Goal: Information Seeking & Learning: Learn about a topic

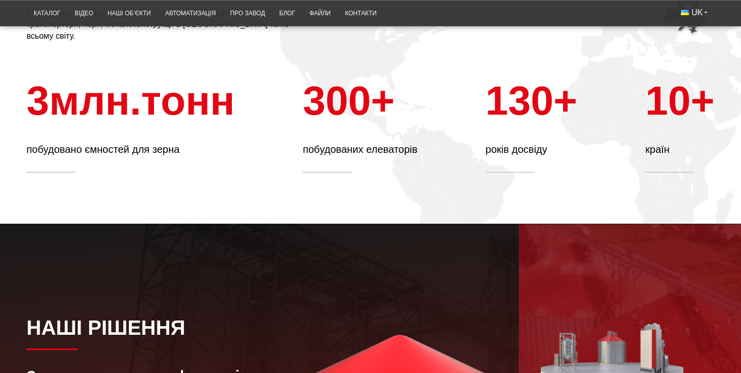
scroll to position [331, 0]
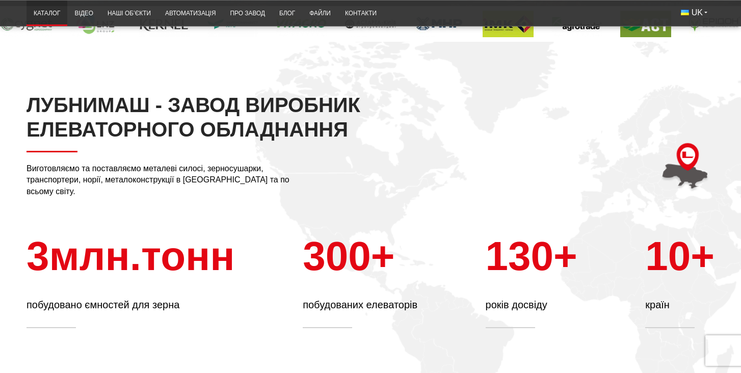
click at [46, 12] on link "Каталог" at bounding box center [46, 14] width 41 height 20
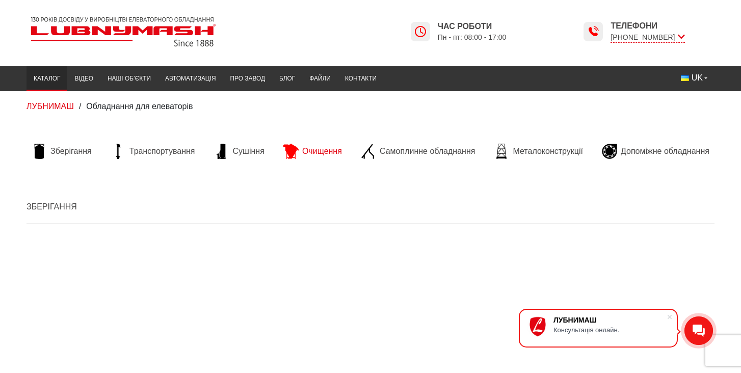
click at [318, 149] on span "Очищення" at bounding box center [322, 151] width 40 height 11
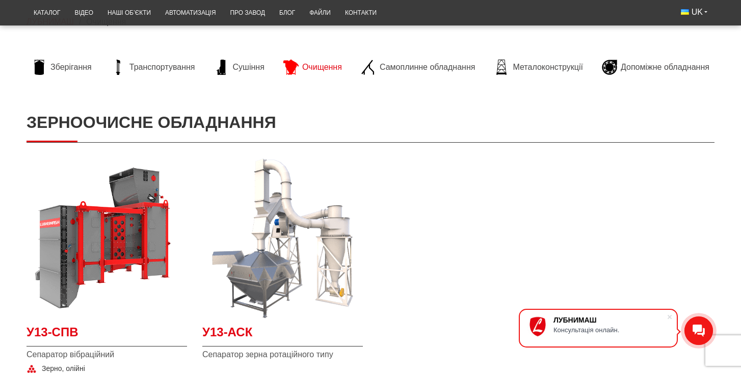
scroll to position [58, 0]
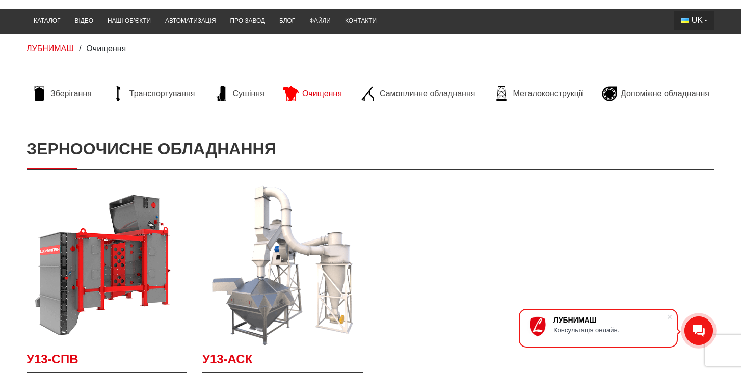
click at [701, 22] on span "UK" at bounding box center [696, 20] width 11 height 11
click at [701, 60] on span "EN" at bounding box center [697, 57] width 11 height 9
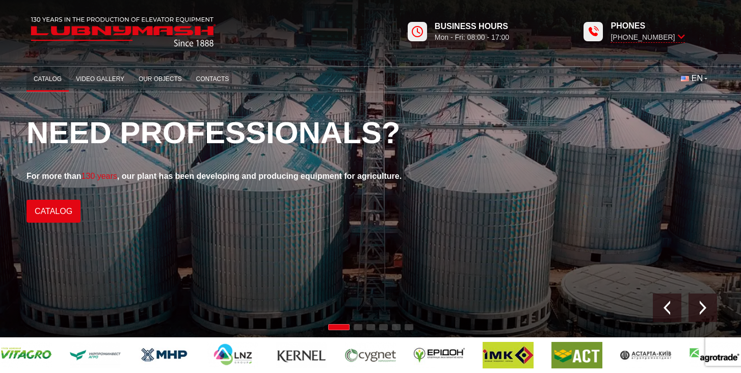
click at [50, 76] on link "Catalog" at bounding box center [47, 79] width 42 height 20
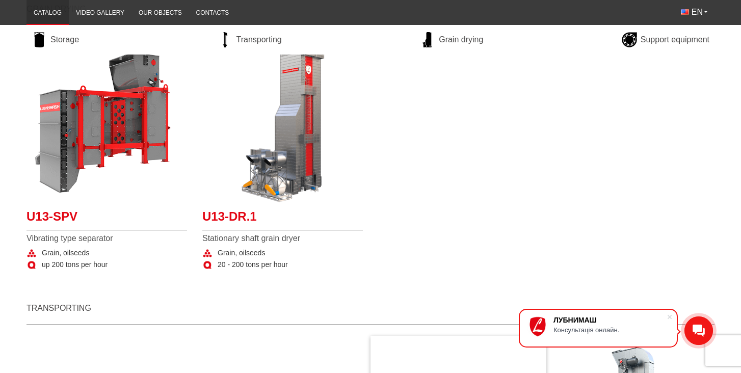
scroll to position [493, 0]
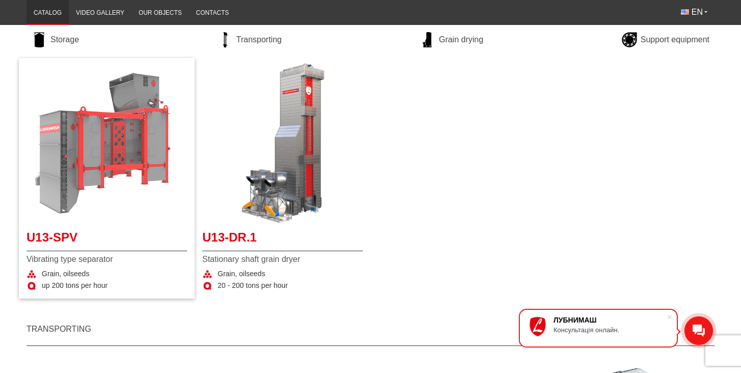
click at [91, 153] on img "More details U13-SPV" at bounding box center [106, 143] width 160 height 160
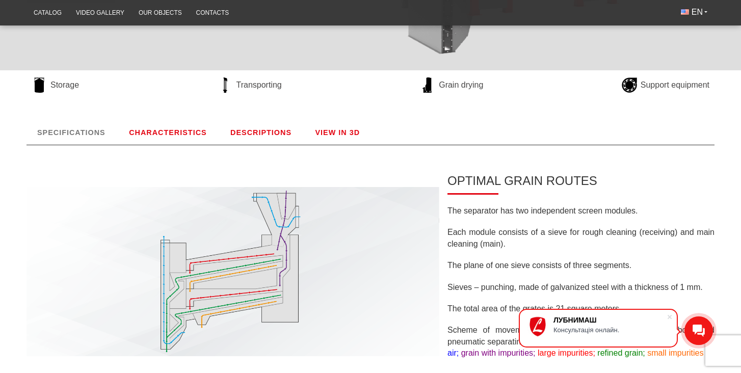
scroll to position [183, 0]
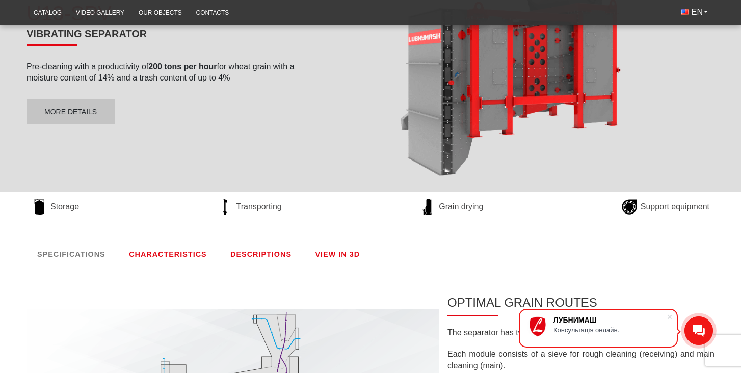
click at [253, 242] on link "DESCRIPTIONS" at bounding box center [261, 254] width 83 height 24
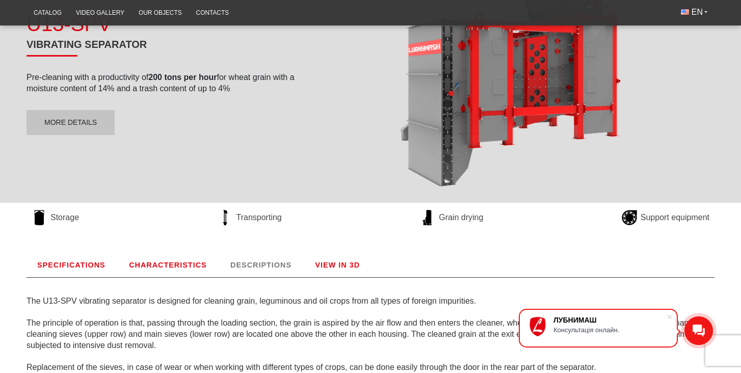
click at [326, 265] on link "VIEW IN 3D" at bounding box center [338, 265] width 66 height 24
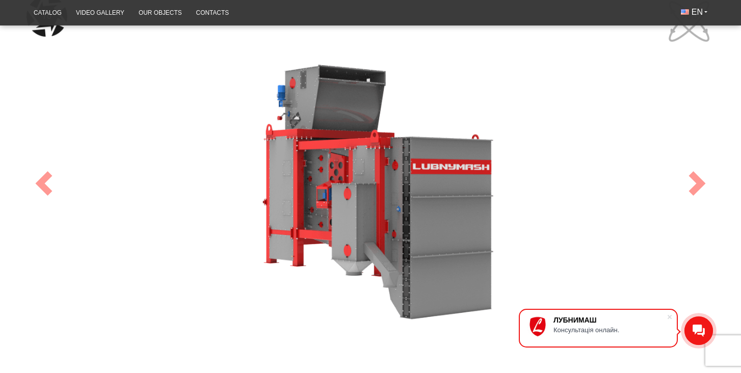
scroll to position [477, 0]
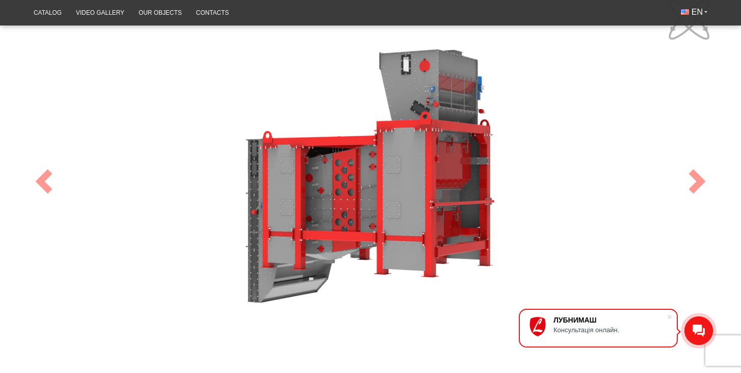
drag, startPoint x: 368, startPoint y: 233, endPoint x: 228, endPoint y: 235, distance: 140.6
click at [228, 235] on div "100" at bounding box center [370, 181] width 688 height 375
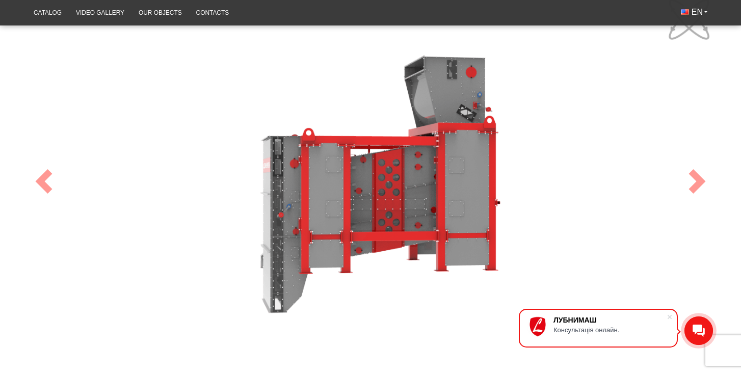
drag, startPoint x: 368, startPoint y: 215, endPoint x: 418, endPoint y: 198, distance: 52.7
click at [418, 198] on div "100" at bounding box center [370, 181] width 688 height 375
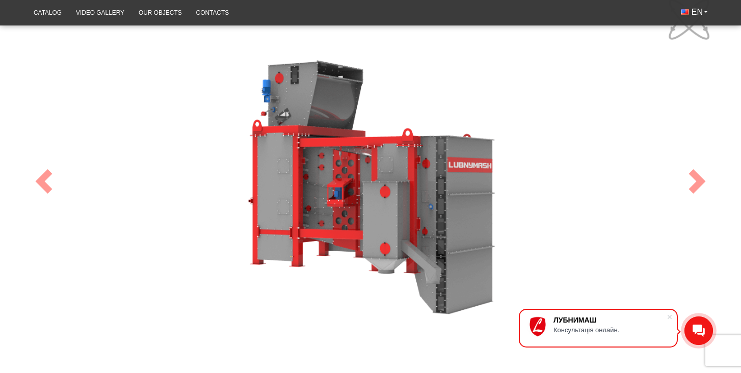
drag, startPoint x: 344, startPoint y: 226, endPoint x: 461, endPoint y: 226, distance: 116.2
click at [461, 226] on div "100" at bounding box center [370, 181] width 688 height 375
click at [700, 179] on span at bounding box center [697, 181] width 24 height 24
click at [698, 178] on span at bounding box center [697, 181] width 24 height 24
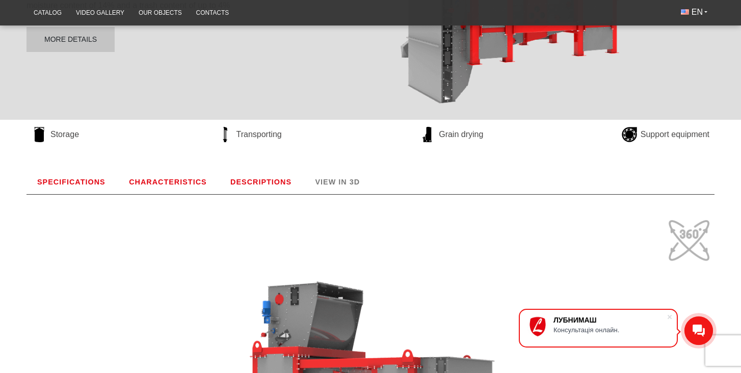
scroll to position [246, 0]
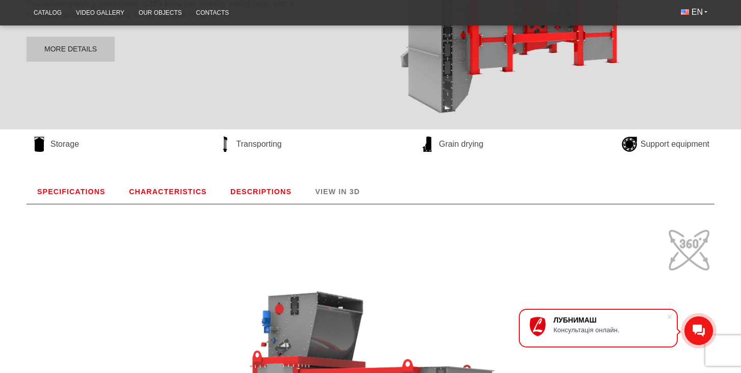
click at [59, 190] on link "SPECIFICATIONS" at bounding box center [71, 191] width 90 height 24
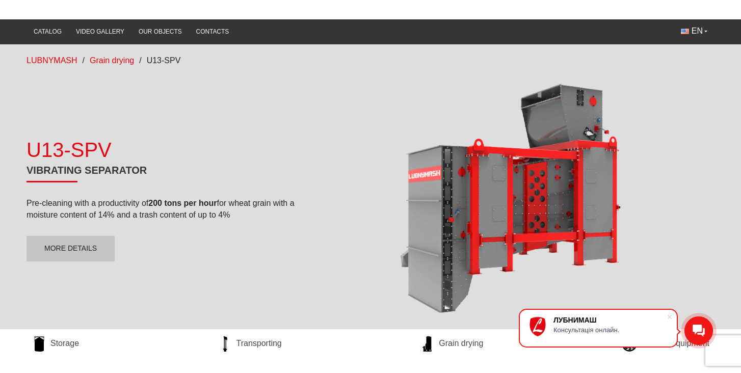
scroll to position [36, 0]
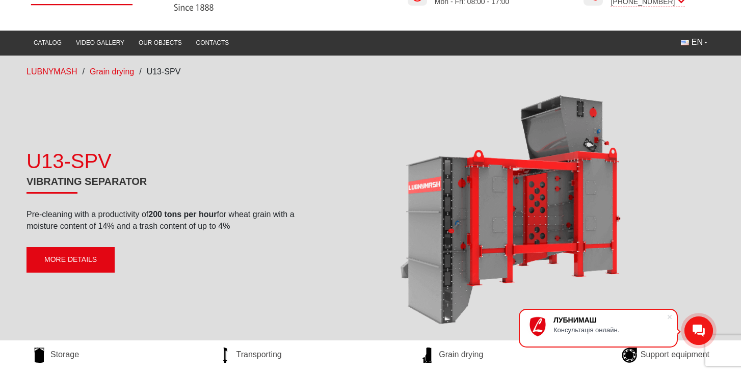
click at [73, 263] on link "More details" at bounding box center [70, 259] width 88 height 25
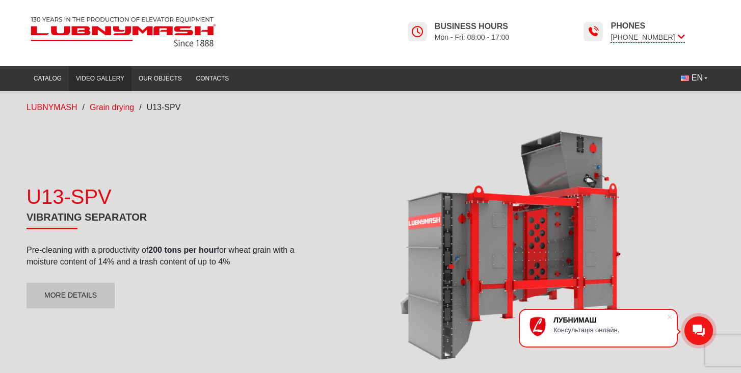
scroll to position [0, 0]
click at [96, 78] on link "Video gallery" at bounding box center [100, 79] width 63 height 20
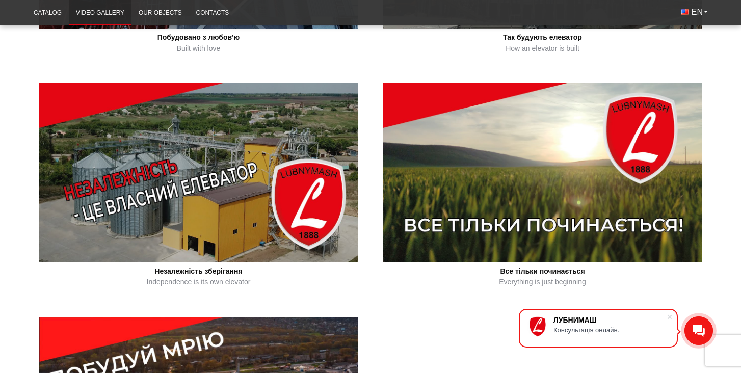
scroll to position [640, 0]
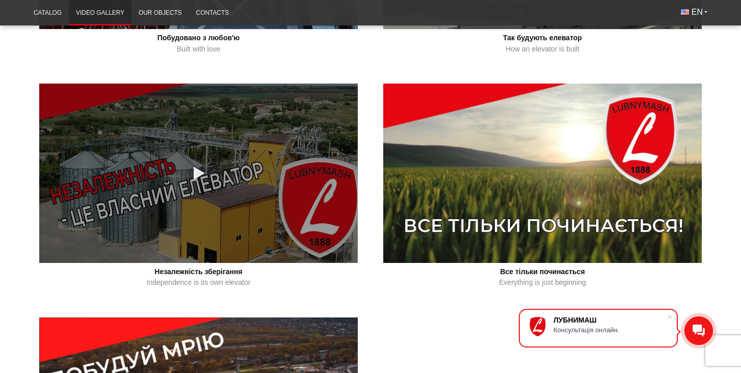
click at [144, 207] on link at bounding box center [198, 173] width 318 height 179
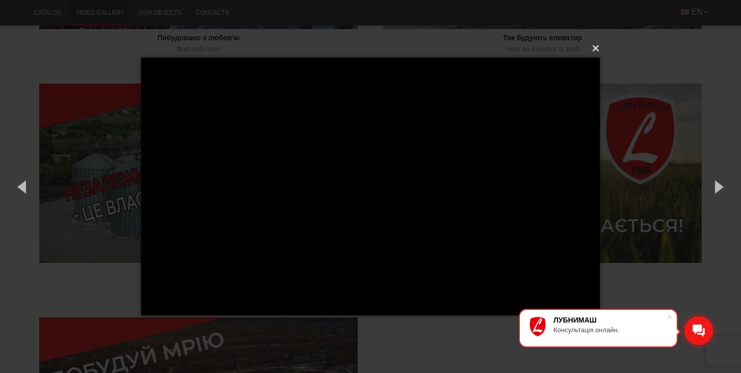
click at [596, 50] on button "×" at bounding box center [373, 48] width 459 height 22
